Goal: Task Accomplishment & Management: Use online tool/utility

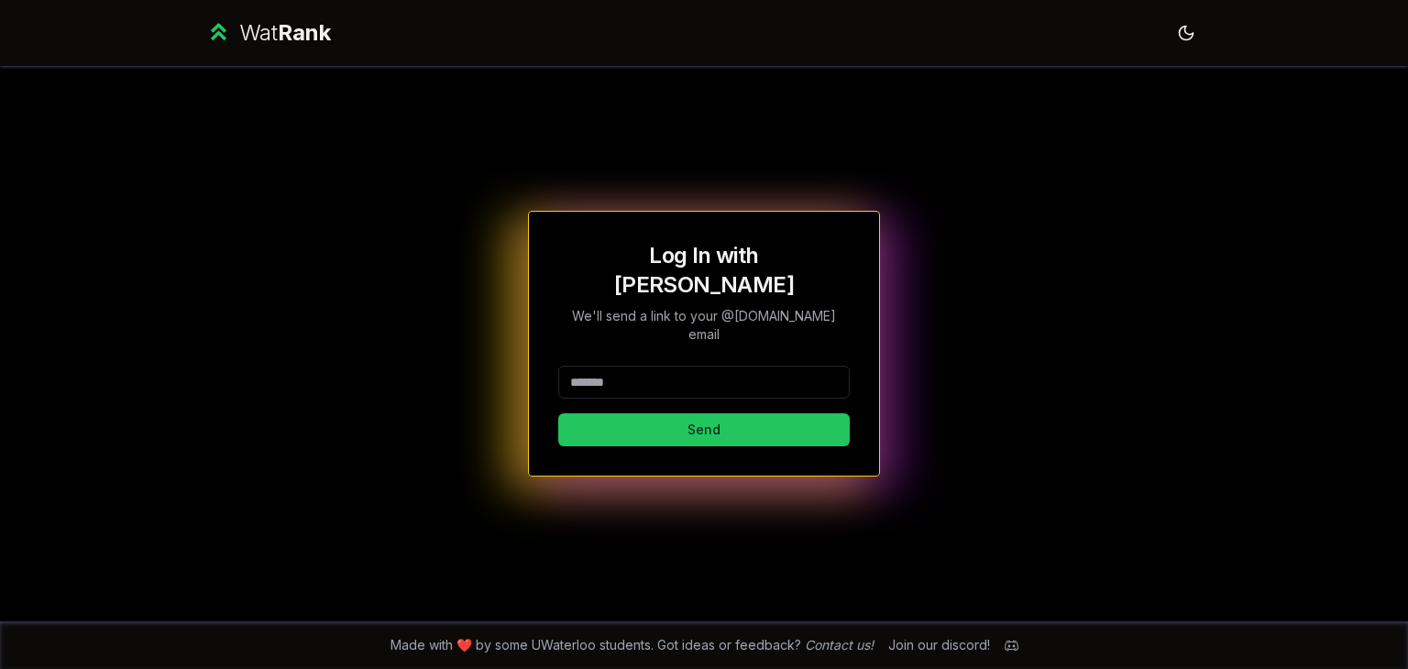
click at [619, 367] on input at bounding box center [703, 382] width 291 height 33
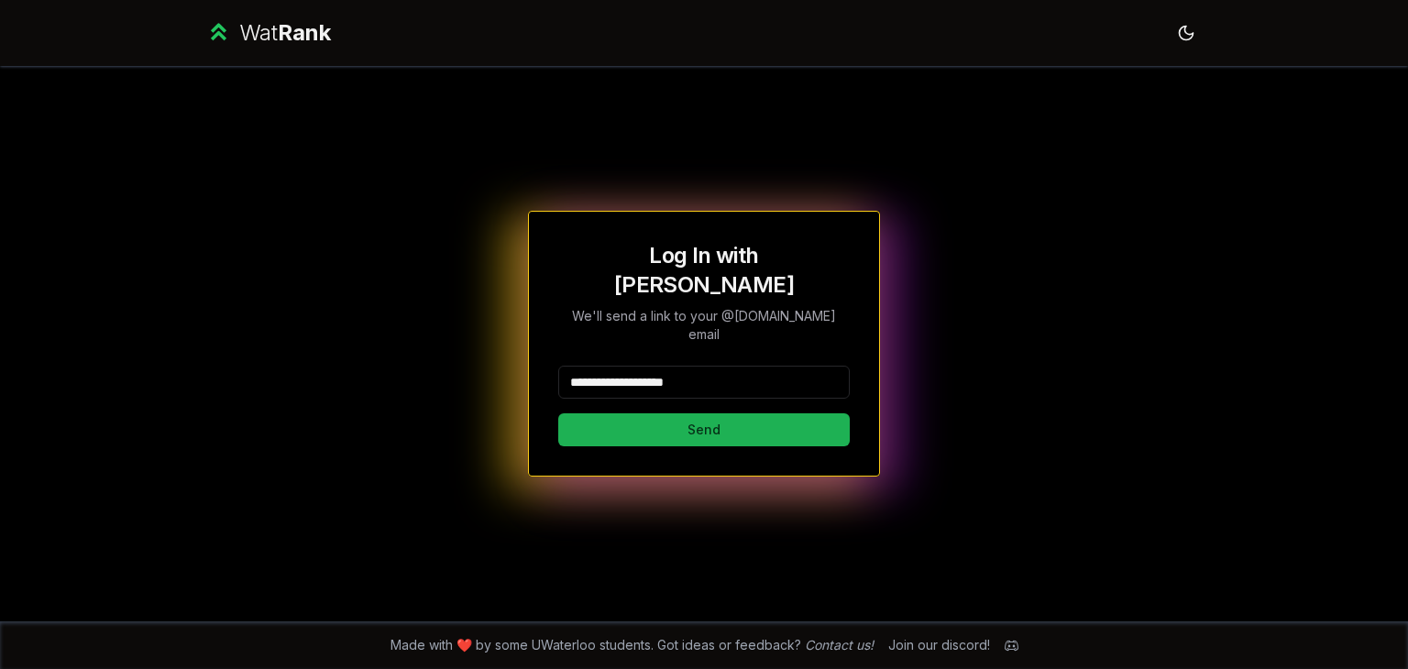
click at [718, 415] on button "Send" at bounding box center [703, 429] width 291 height 33
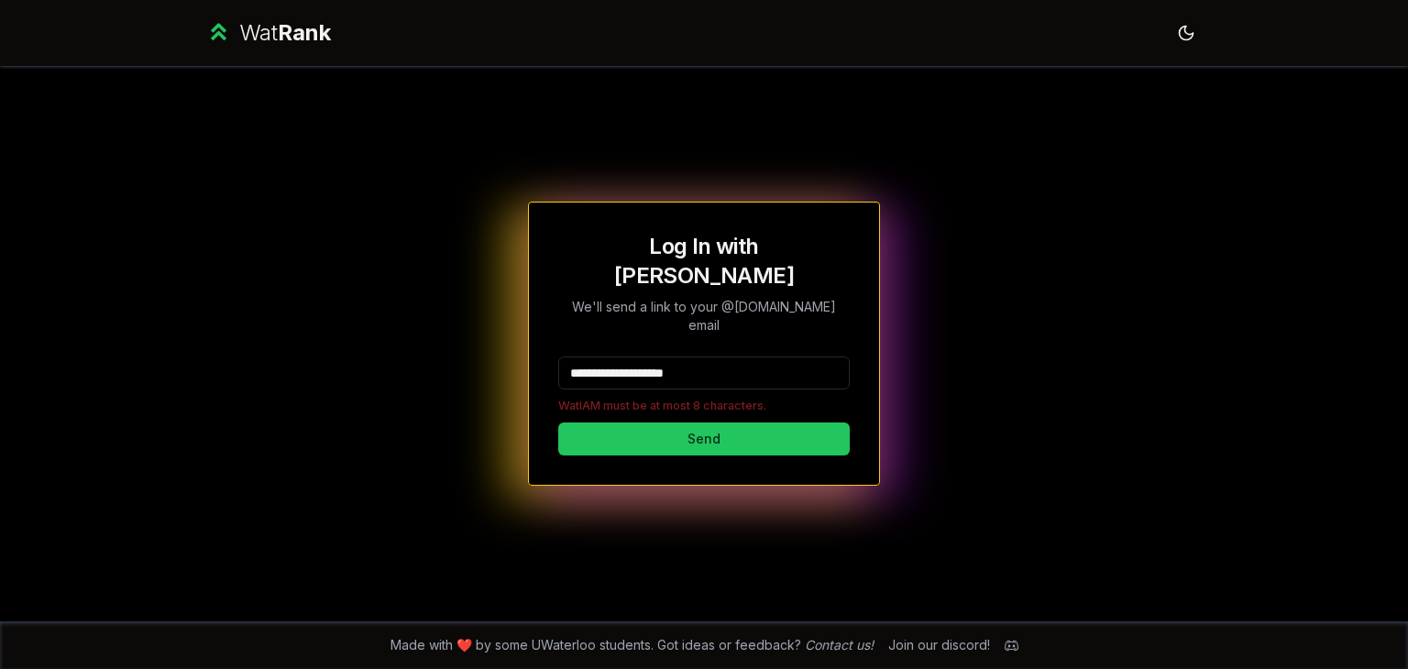
drag, startPoint x: 719, startPoint y: 362, endPoint x: 610, endPoint y: 349, distance: 109.8
click at [610, 356] on input "**********" at bounding box center [703, 372] width 291 height 33
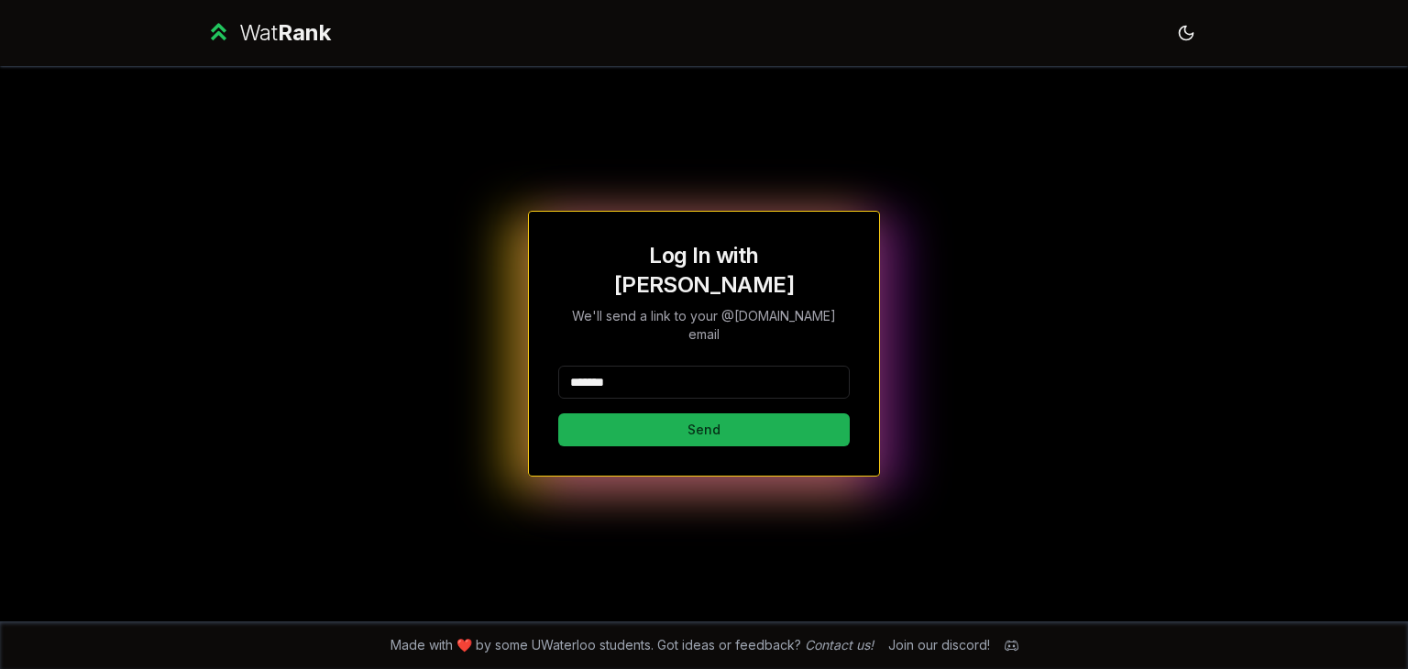
type input "*******"
click at [597, 413] on button "Send" at bounding box center [703, 429] width 291 height 33
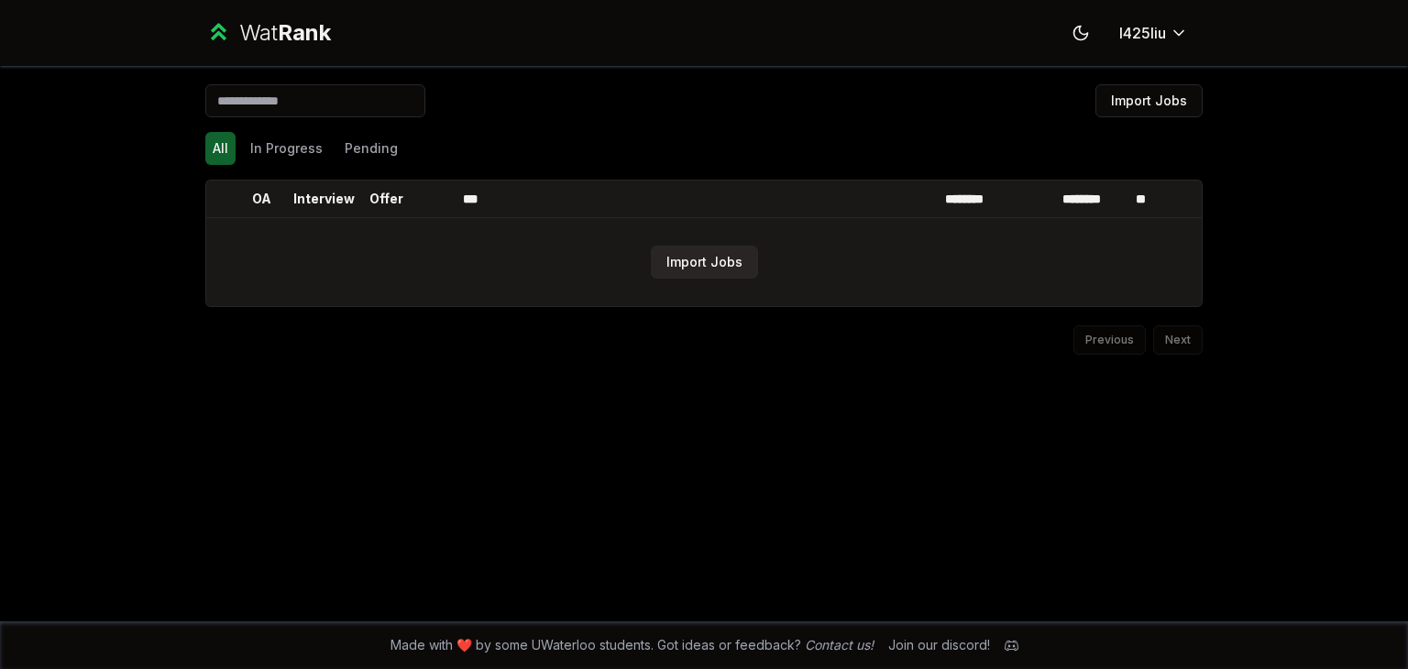
click at [667, 263] on button "Import Jobs" at bounding box center [704, 262] width 107 height 33
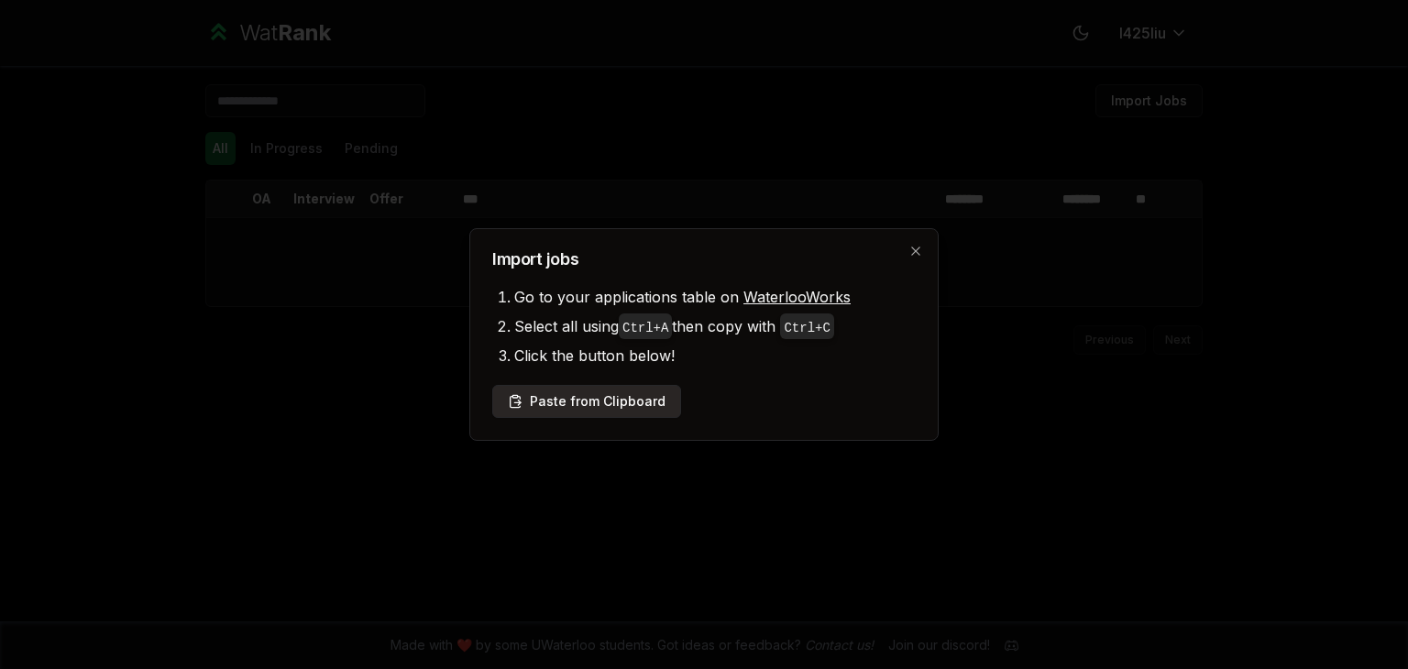
click at [575, 400] on button "Paste from Clipboard" at bounding box center [586, 401] width 189 height 33
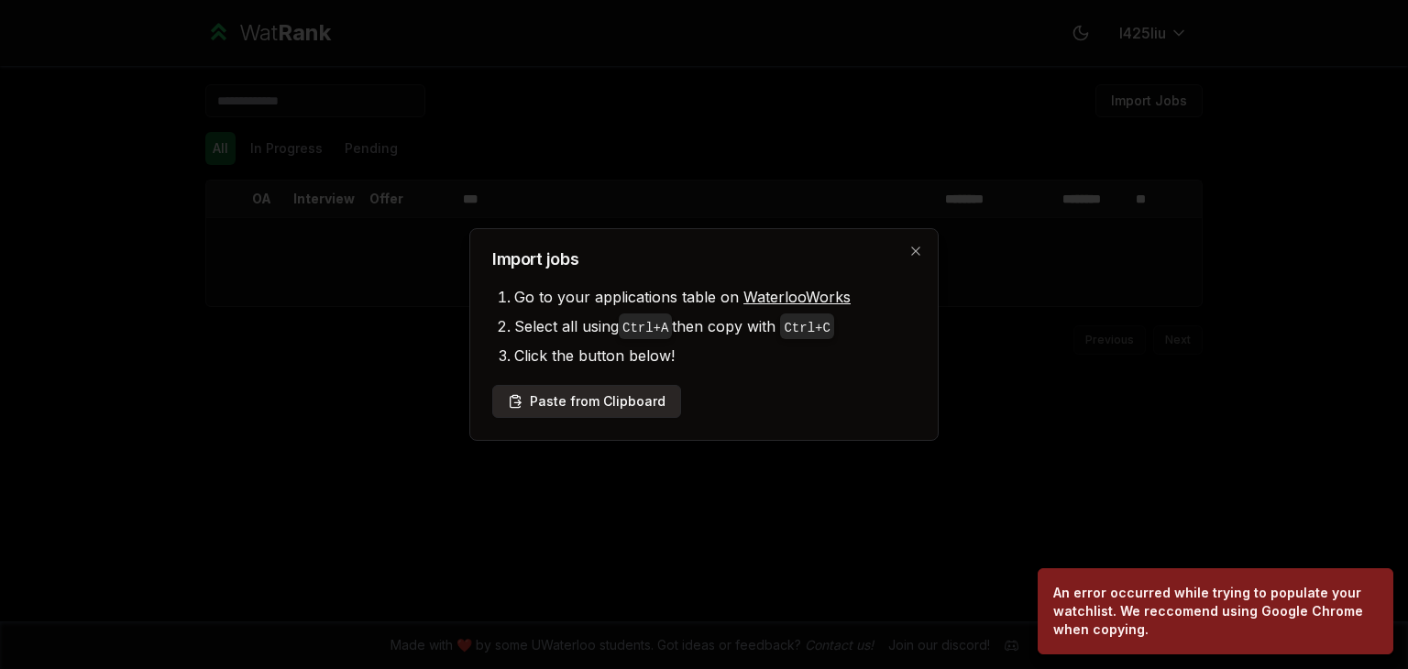
click at [608, 397] on button "Paste from Clipboard" at bounding box center [586, 401] width 189 height 33
click at [603, 363] on li "Click the button below!" at bounding box center [714, 355] width 401 height 29
click at [592, 395] on button "Paste from Clipboard" at bounding box center [586, 401] width 189 height 33
click at [907, 256] on h2 "Import jobs" at bounding box center [703, 259] width 423 height 16
click at [909, 255] on icon "button" at bounding box center [915, 251] width 15 height 15
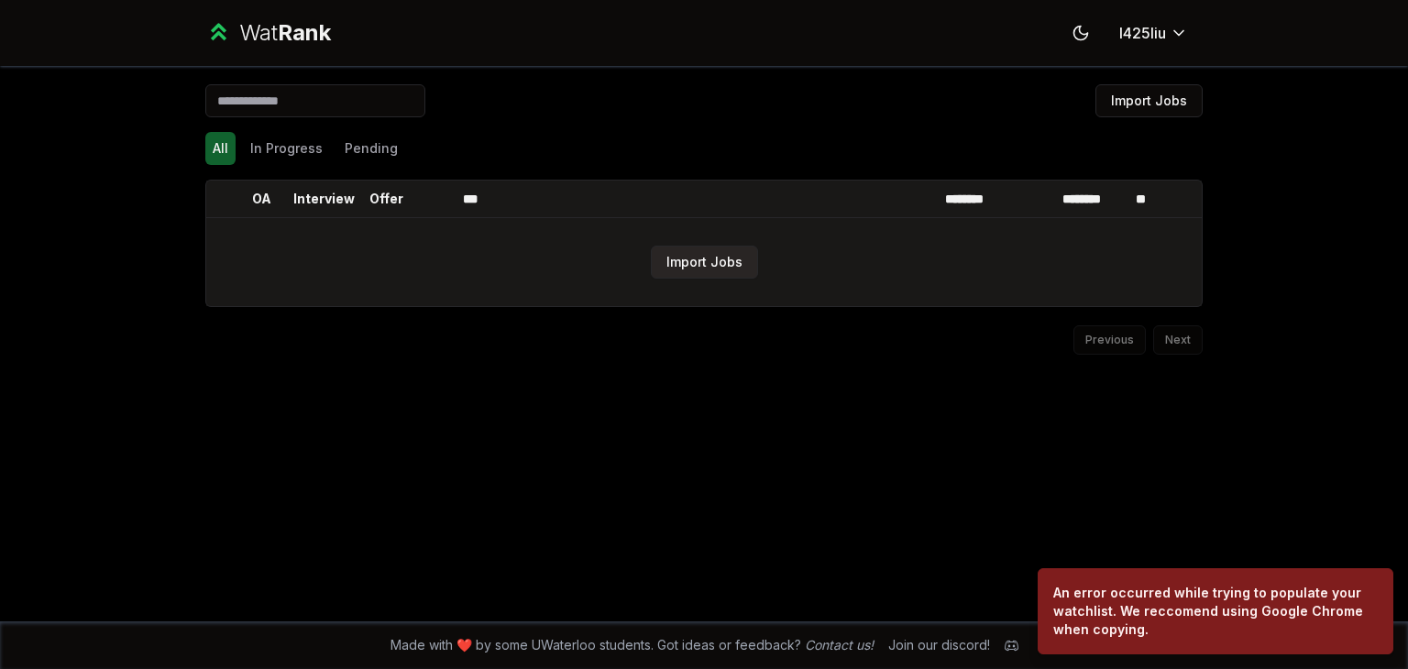
click at [669, 268] on button "Import Jobs" at bounding box center [704, 262] width 107 height 33
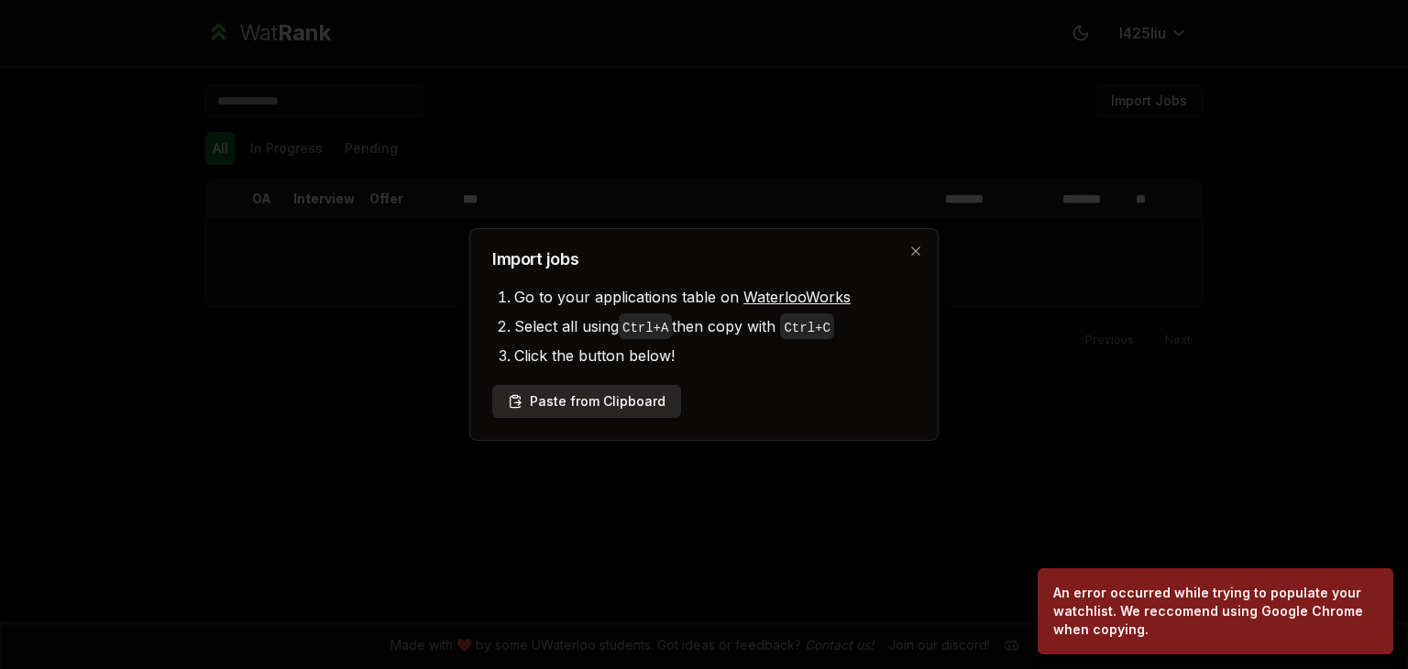
click at [548, 394] on button "Paste from Clipboard" at bounding box center [586, 401] width 189 height 33
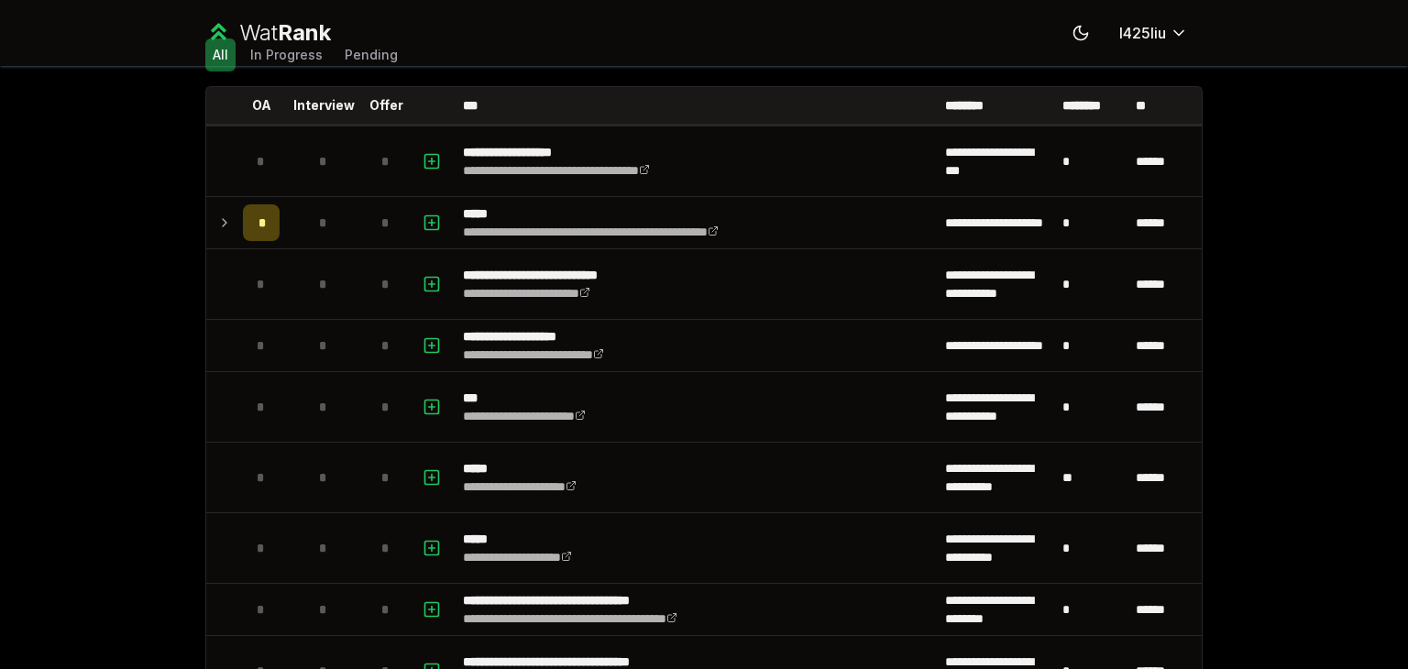
scroll to position [94, 0]
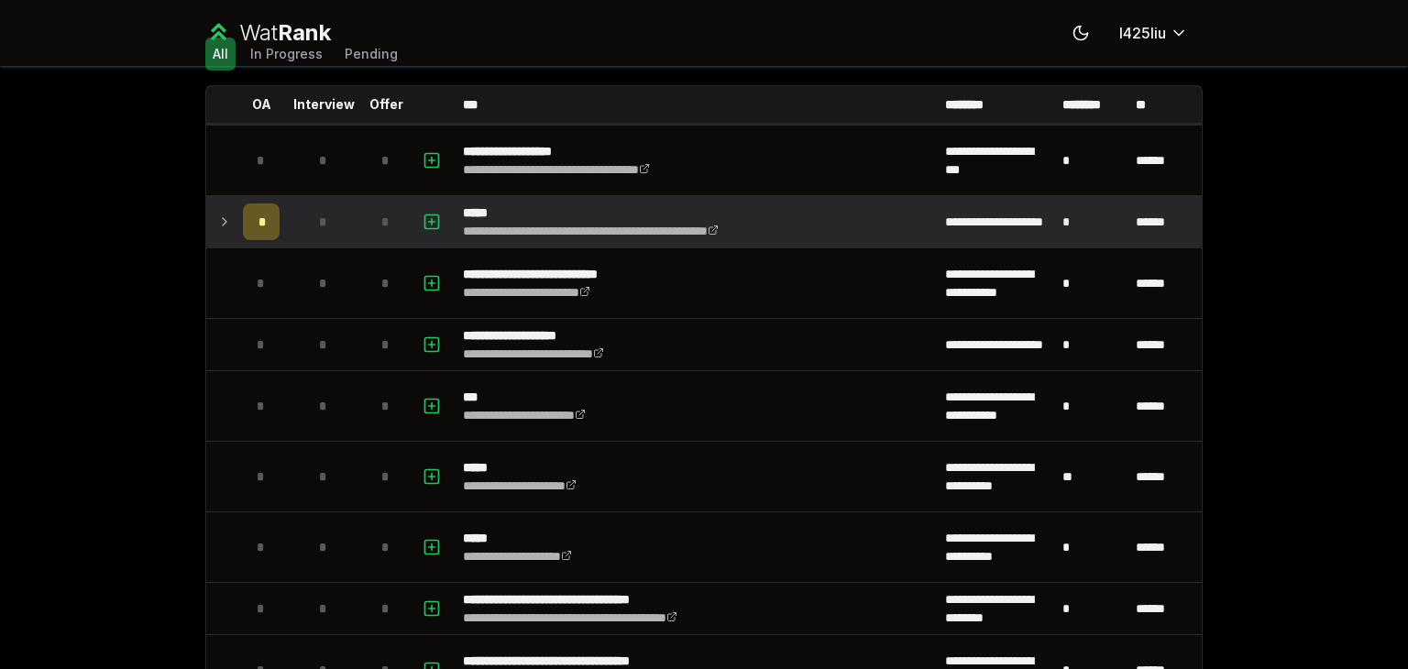
click at [218, 222] on icon at bounding box center [224, 222] width 15 height 22
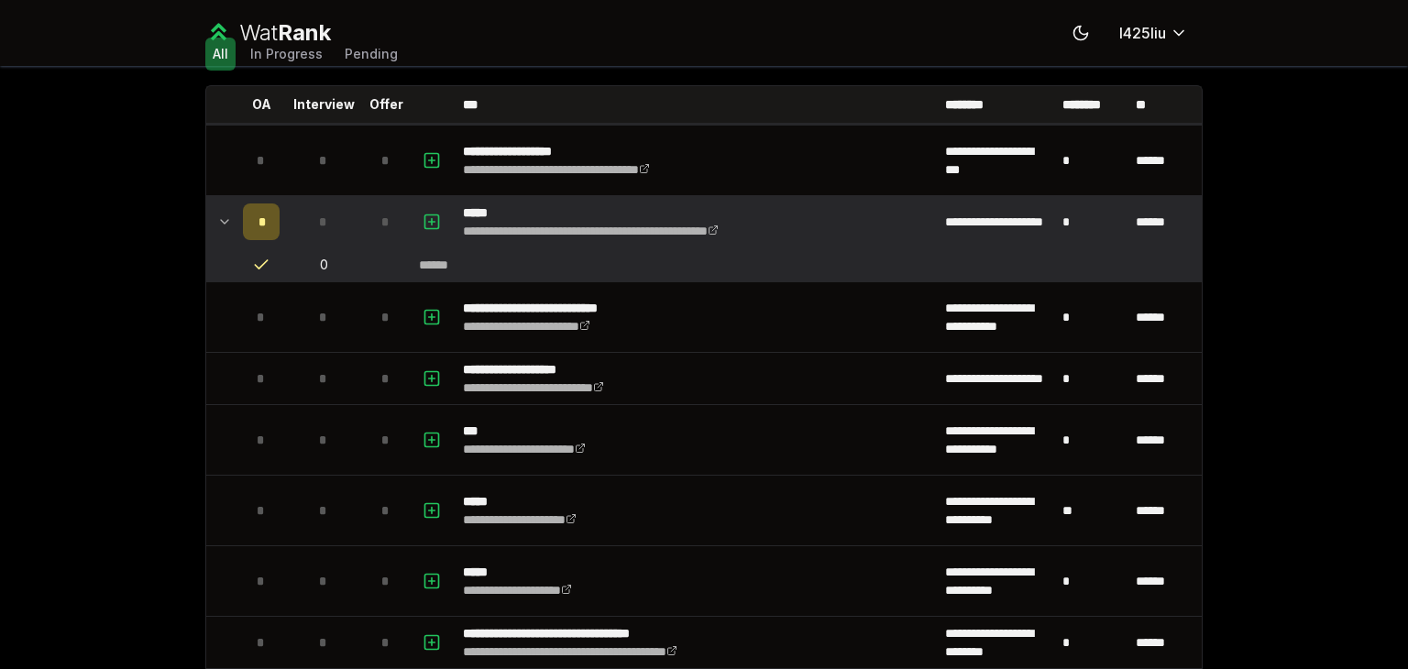
click at [217, 214] on icon at bounding box center [224, 222] width 15 height 22
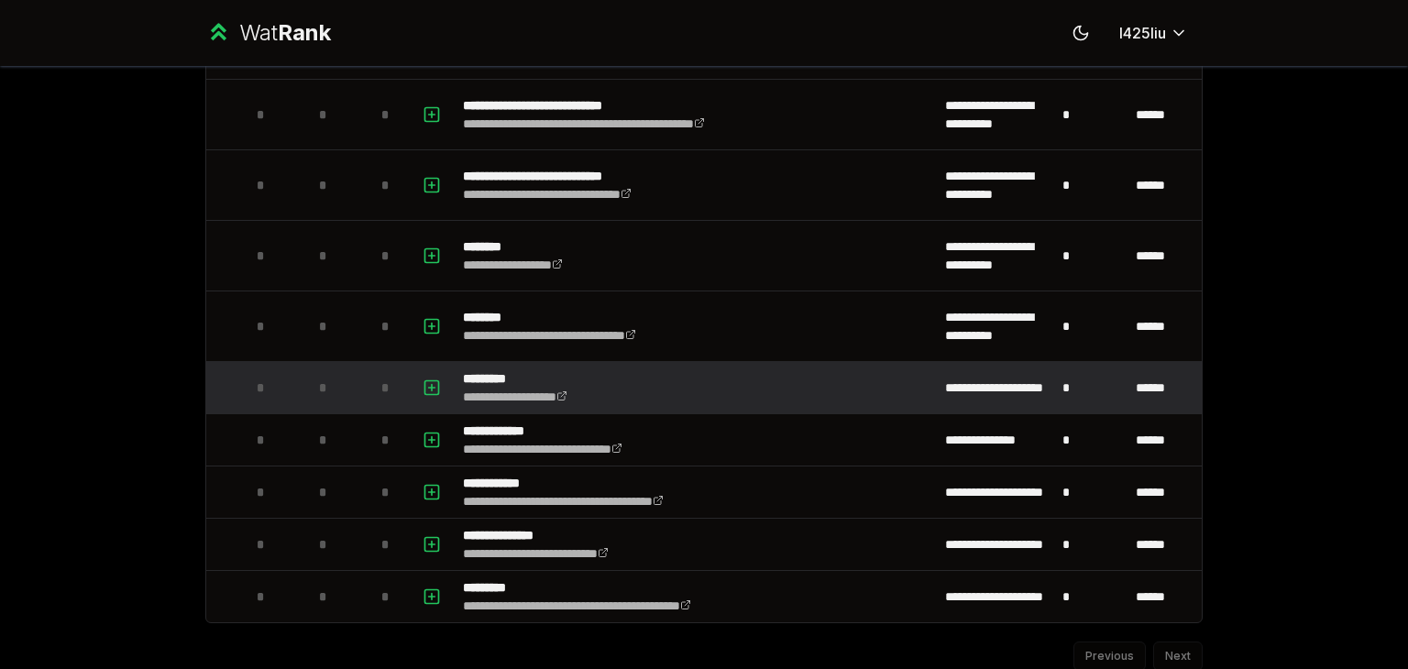
scroll to position [2379, 0]
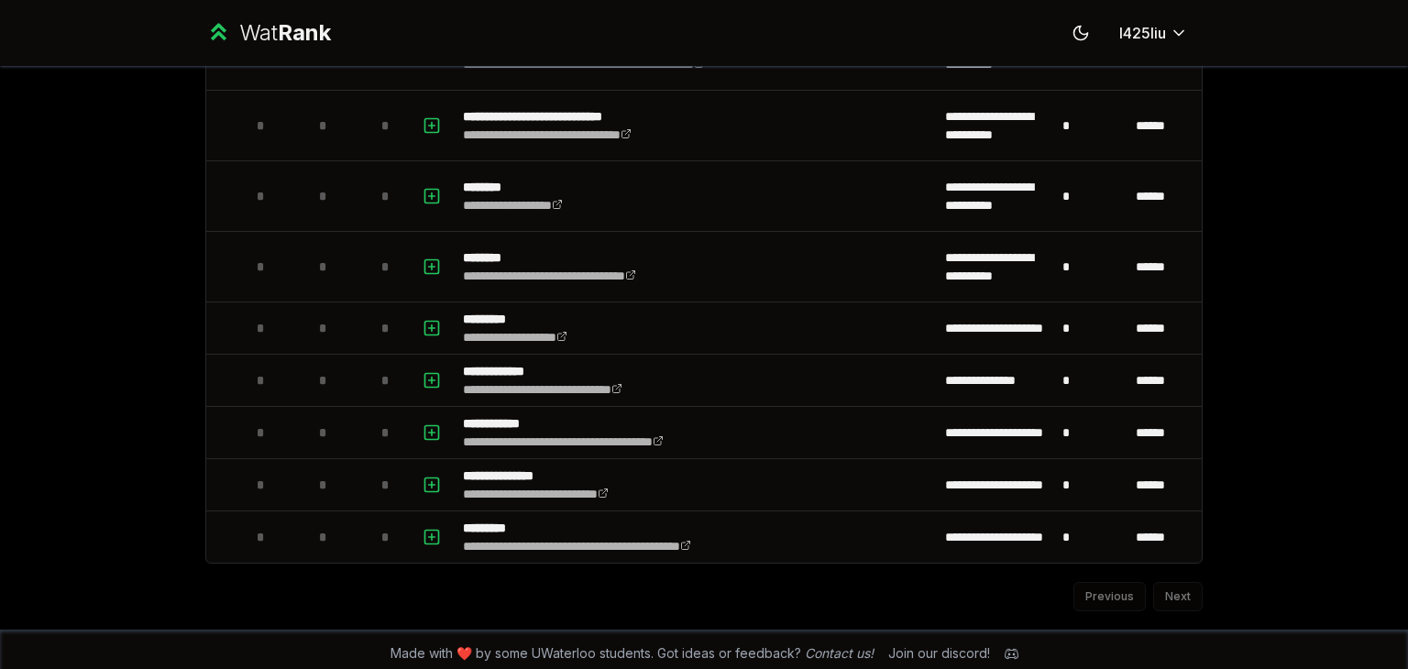
click at [1175, 589] on div "Previous Next" at bounding box center [703, 588] width 997 height 48
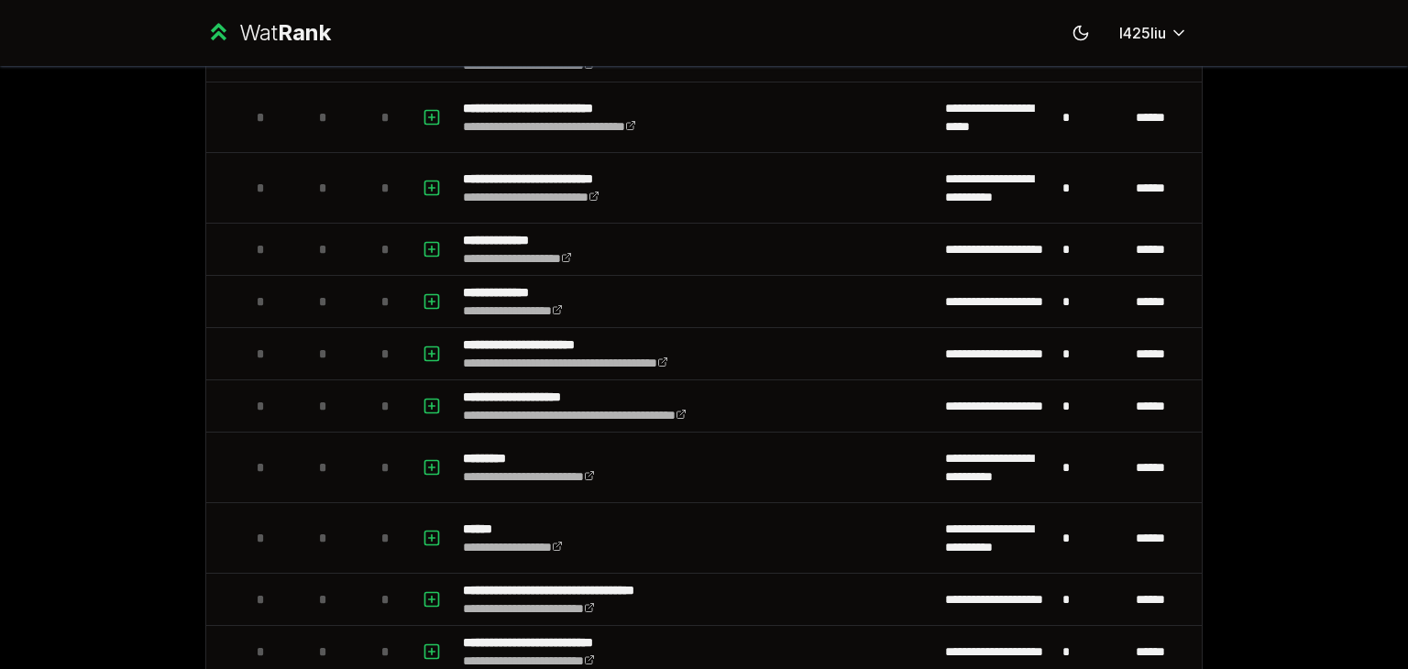
scroll to position [0, 0]
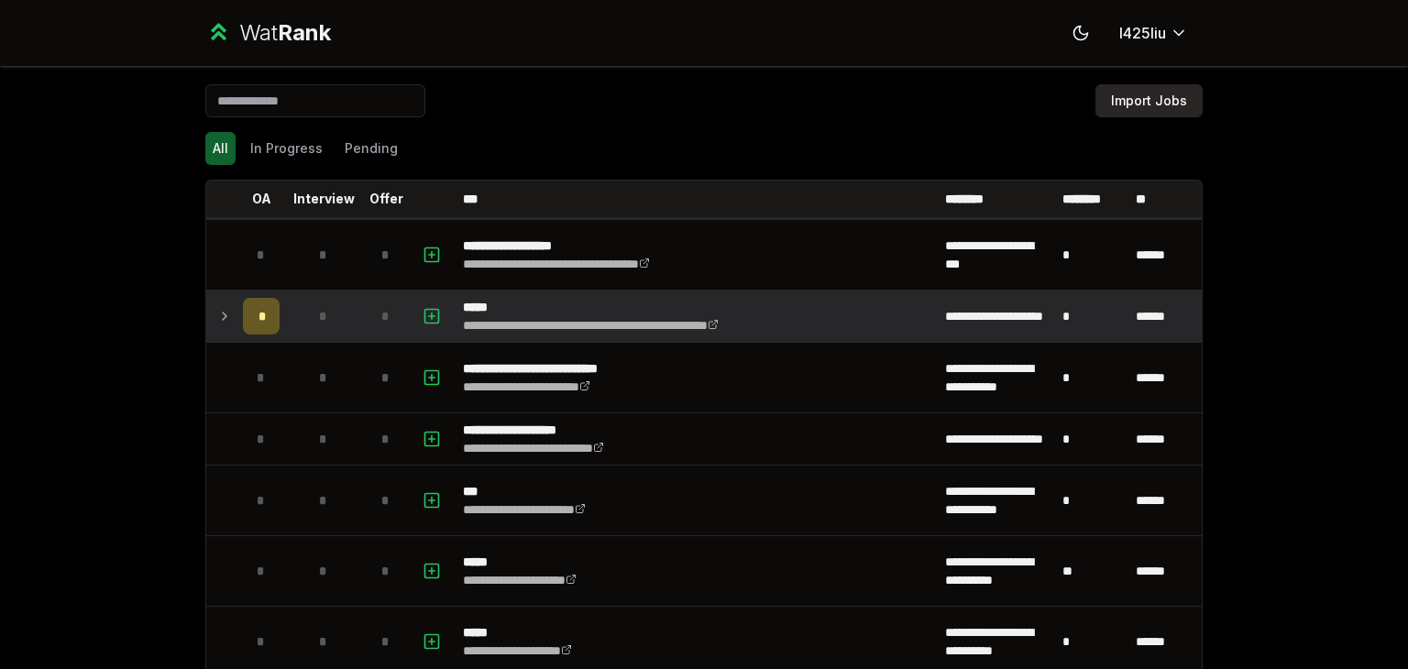
click at [1115, 104] on button "Import Jobs" at bounding box center [1148, 100] width 107 height 33
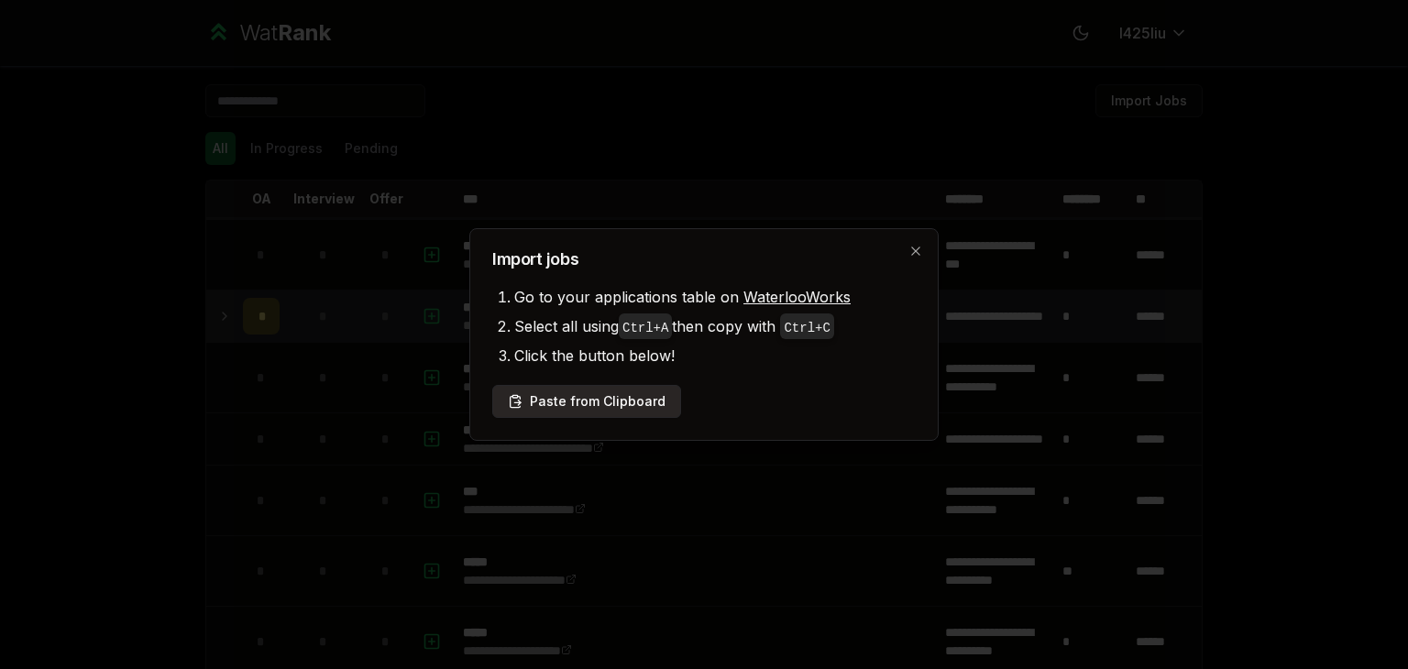
click at [550, 412] on button "Paste from Clipboard" at bounding box center [586, 401] width 189 height 33
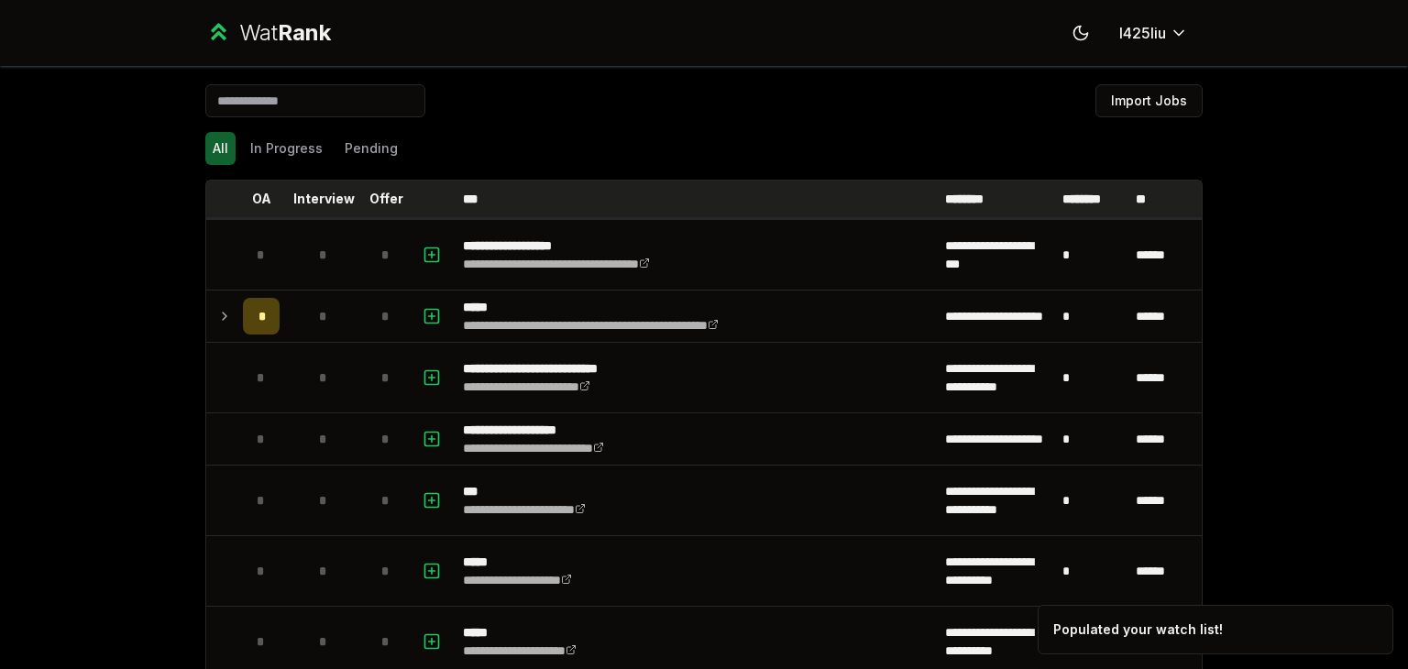
click at [578, 181] on th "***" at bounding box center [696, 199] width 482 height 37
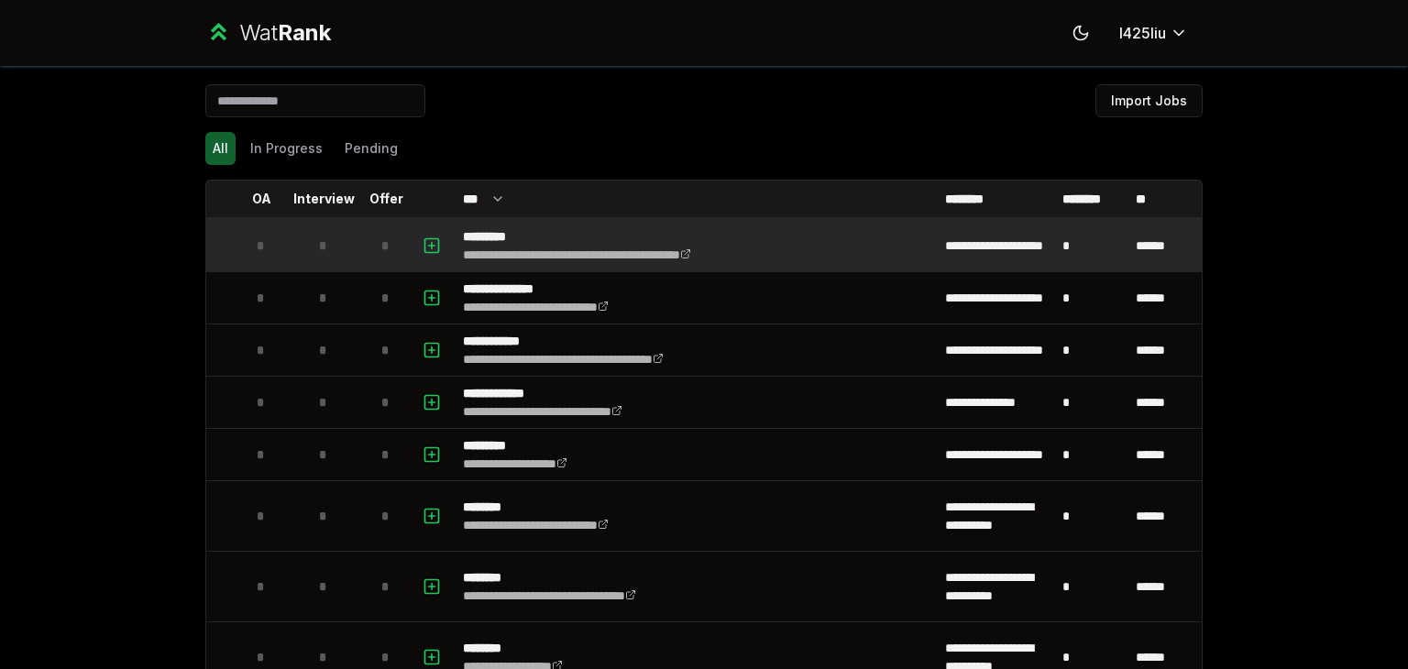
click at [257, 243] on span "*" at bounding box center [261, 245] width 8 height 18
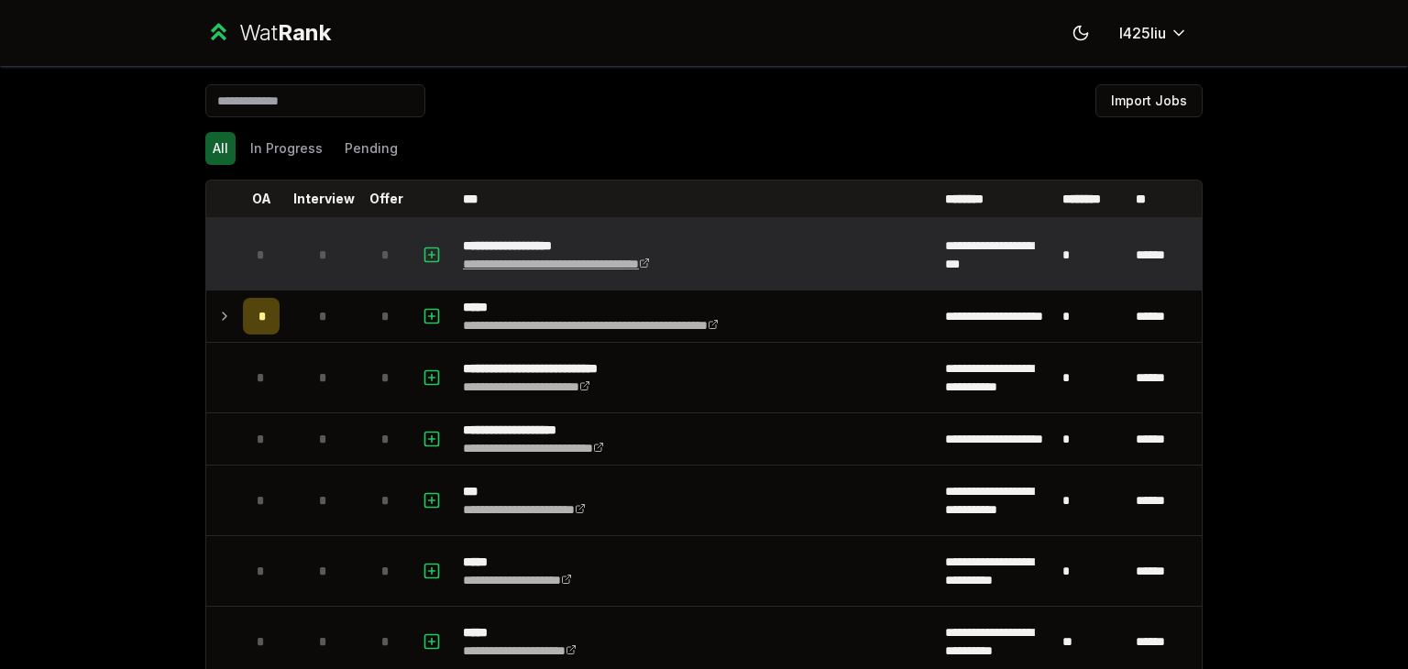
click at [521, 267] on link "**********" at bounding box center [556, 264] width 187 height 13
click at [422, 251] on icon "button" at bounding box center [431, 255] width 18 height 22
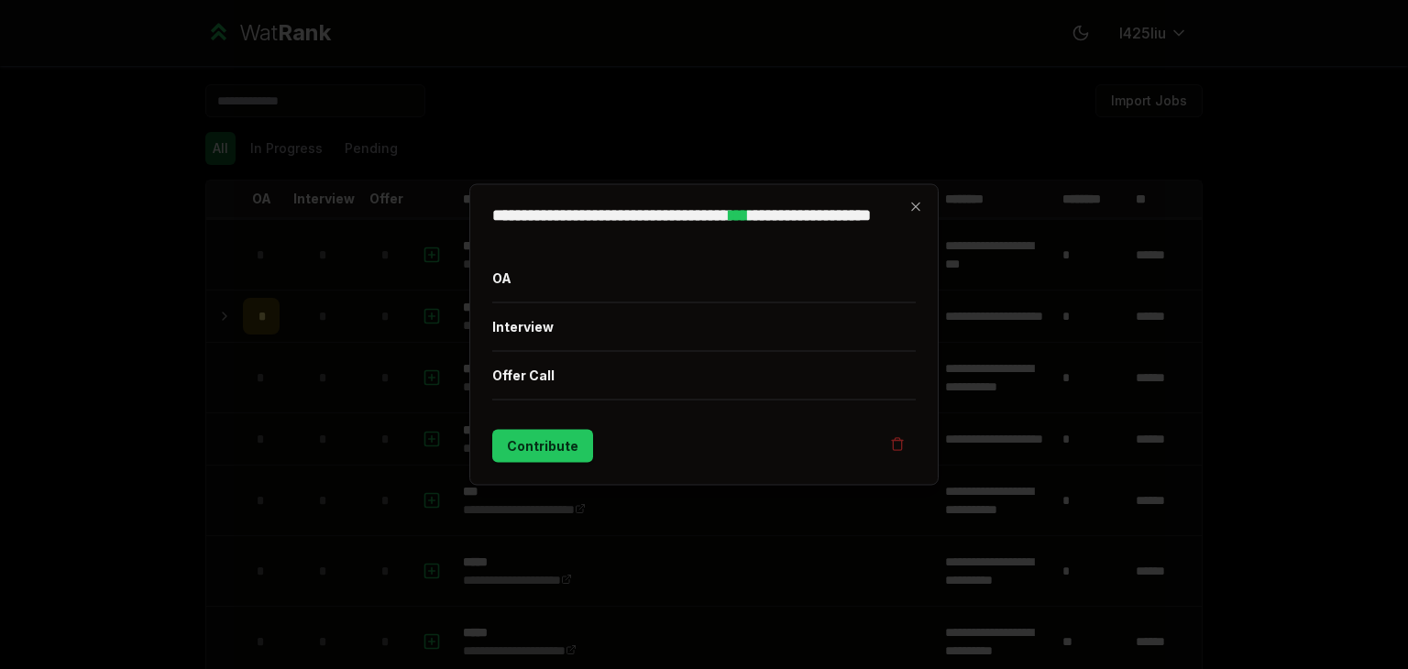
click at [905, 217] on h2 "**********" at bounding box center [703, 223] width 423 height 33
click at [933, 197] on div "**********" at bounding box center [703, 334] width 469 height 301
click at [920, 206] on icon "button" at bounding box center [915, 207] width 15 height 15
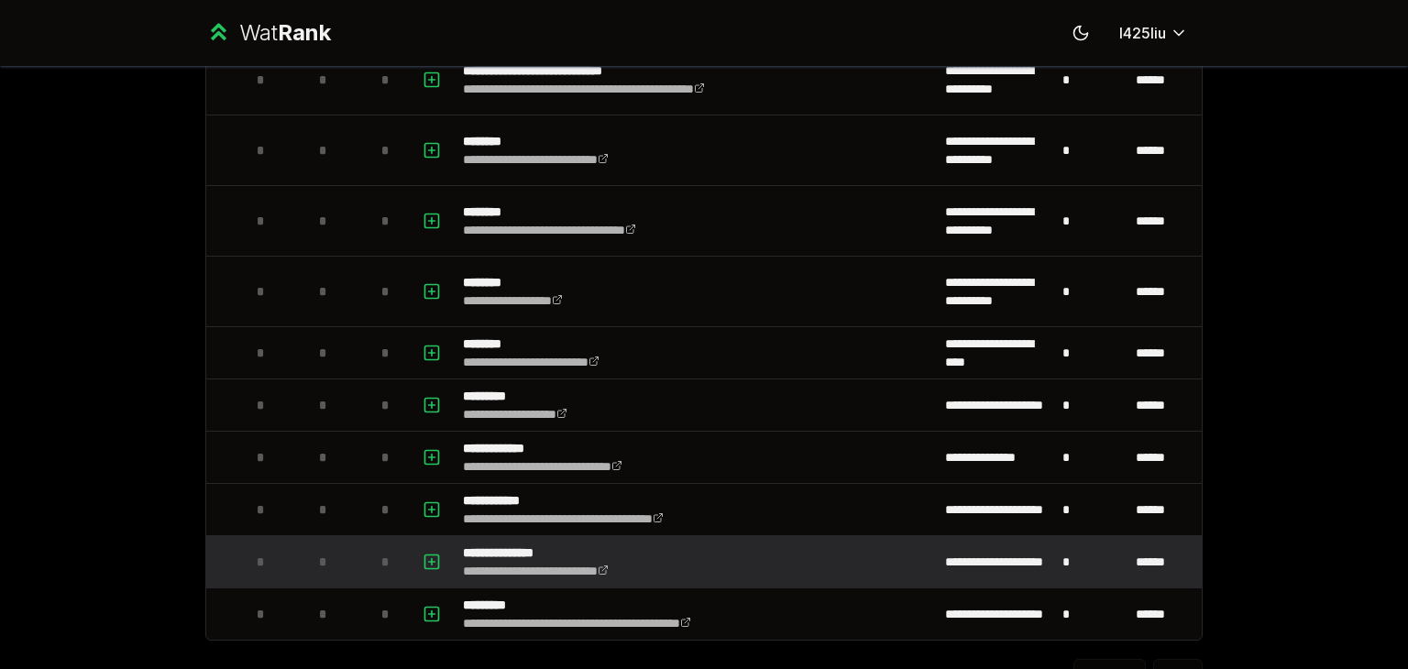
scroll to position [2624, 0]
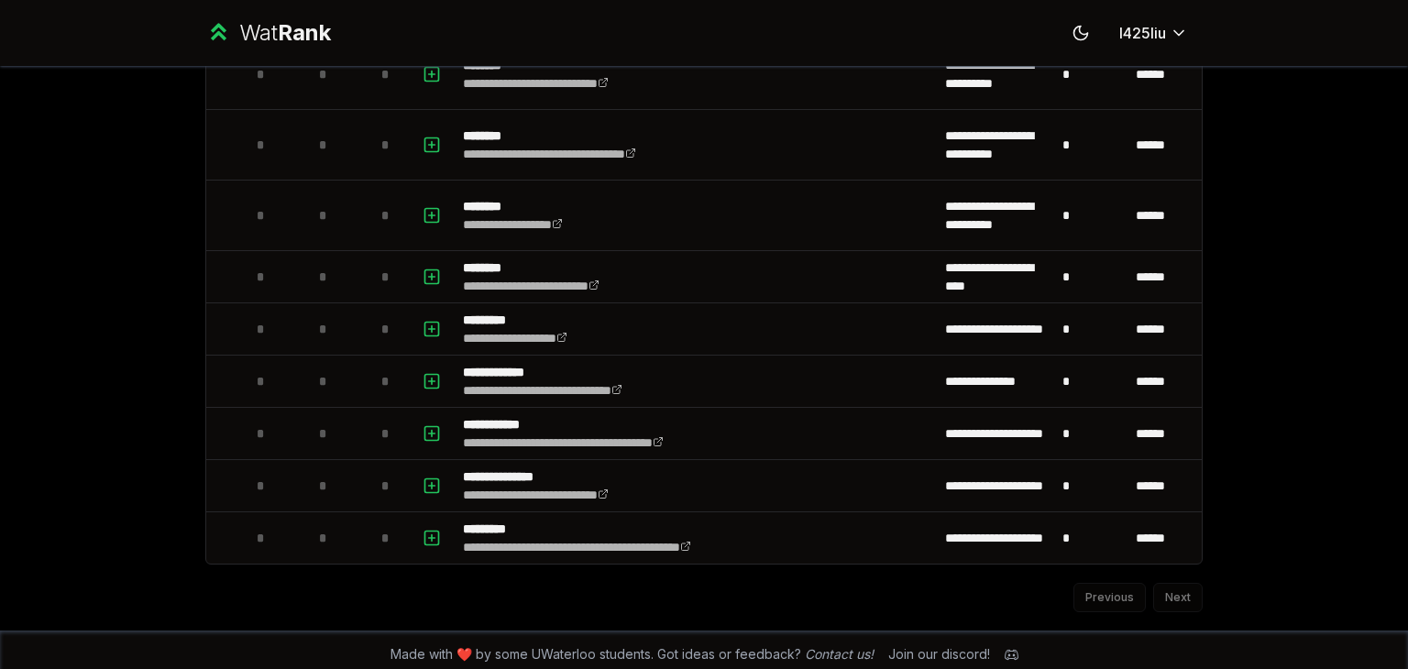
click at [1167, 589] on div "Previous Next" at bounding box center [703, 589] width 997 height 48
click at [1100, 580] on div "Previous Next" at bounding box center [703, 589] width 997 height 48
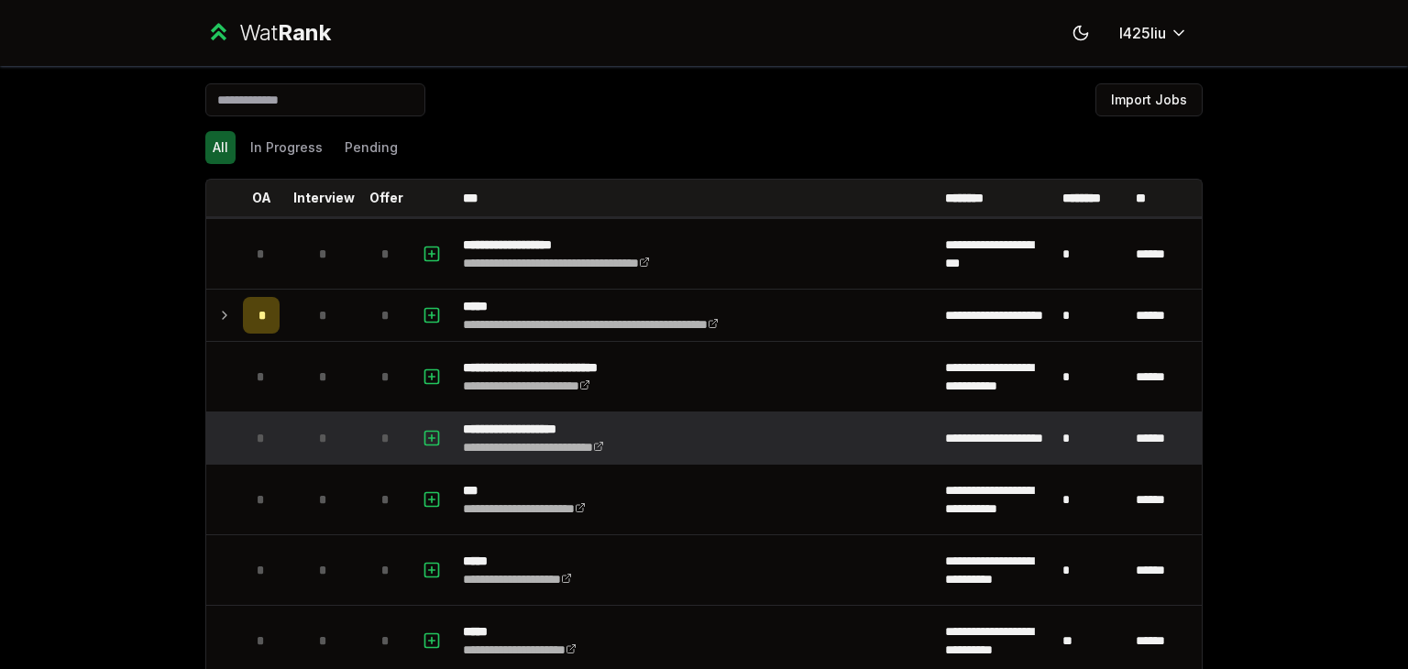
scroll to position [0, 0]
